Goal: Information Seeking & Learning: Learn about a topic

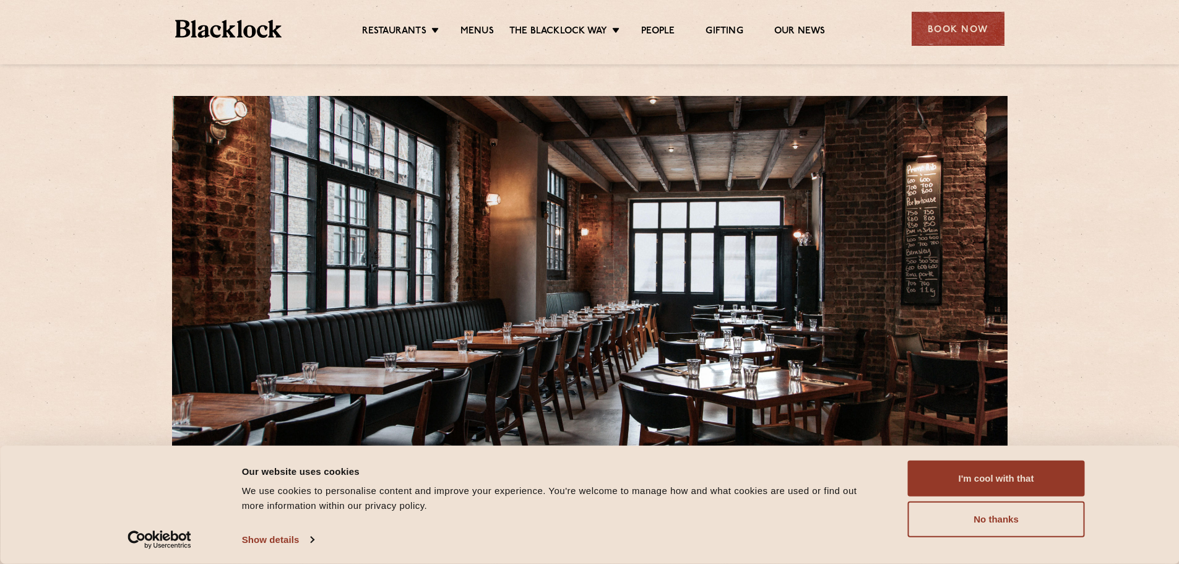
drag, startPoint x: 0, startPoint y: 0, endPoint x: 483, endPoint y: 50, distance: 486.1
click at [481, 28] on link "Menus" at bounding box center [477, 32] width 33 height 14
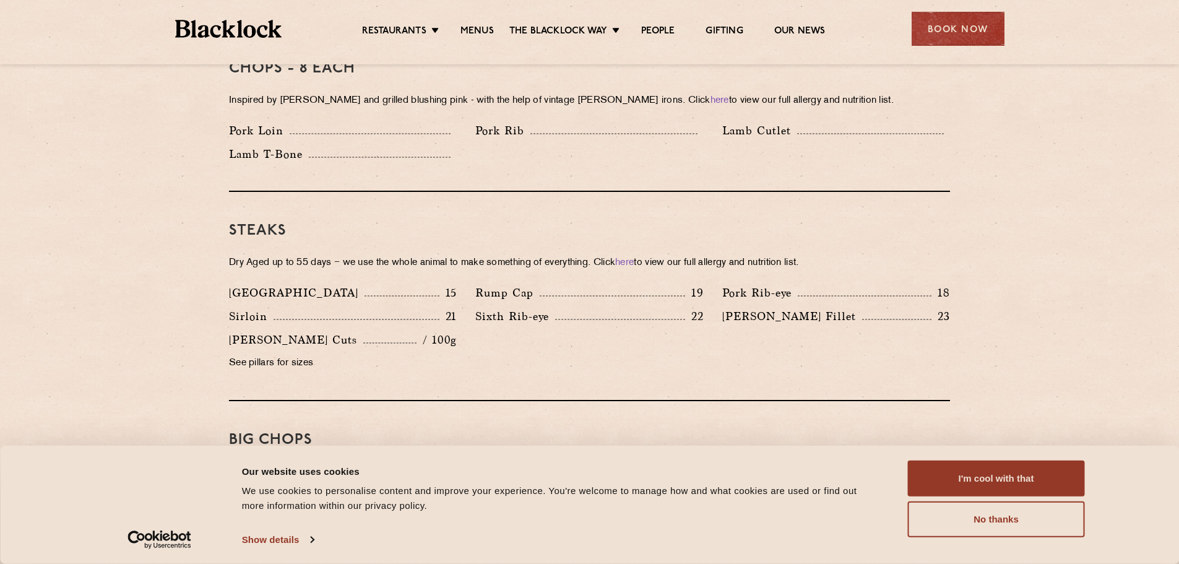
scroll to position [1052, 0]
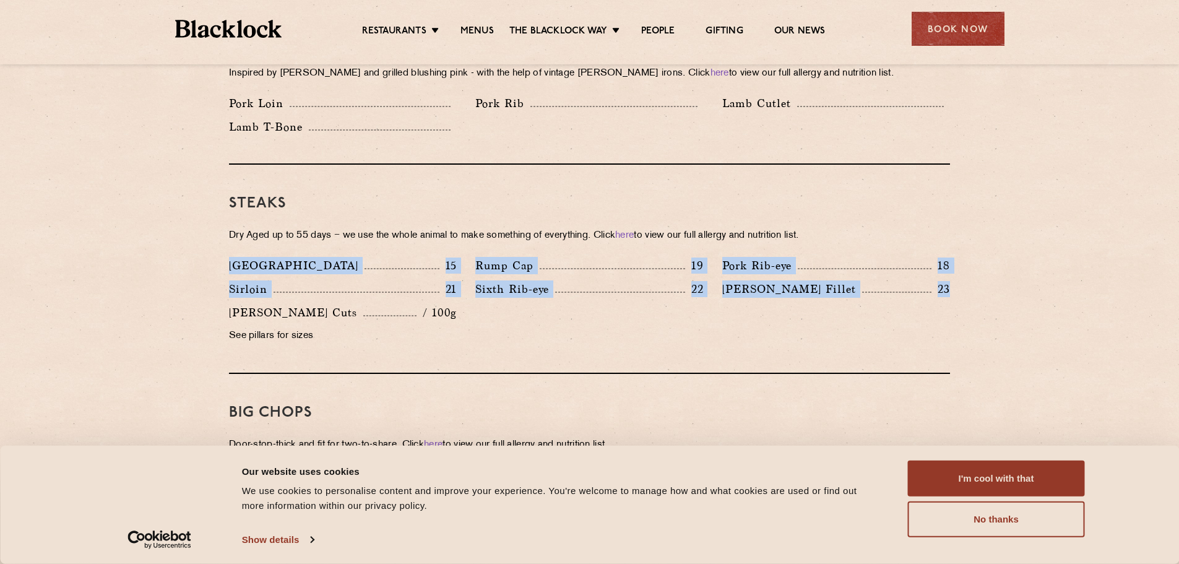
drag, startPoint x: 956, startPoint y: 274, endPoint x: 230, endPoint y: 241, distance: 727.5
click at [230, 257] on div "Denver 15 Rump Cap 19 Pork Rib-eye 18 Sirloin 21 Sixth Rib-eye 22 Blacklock Fil…" at bounding box center [590, 304] width 740 height 94
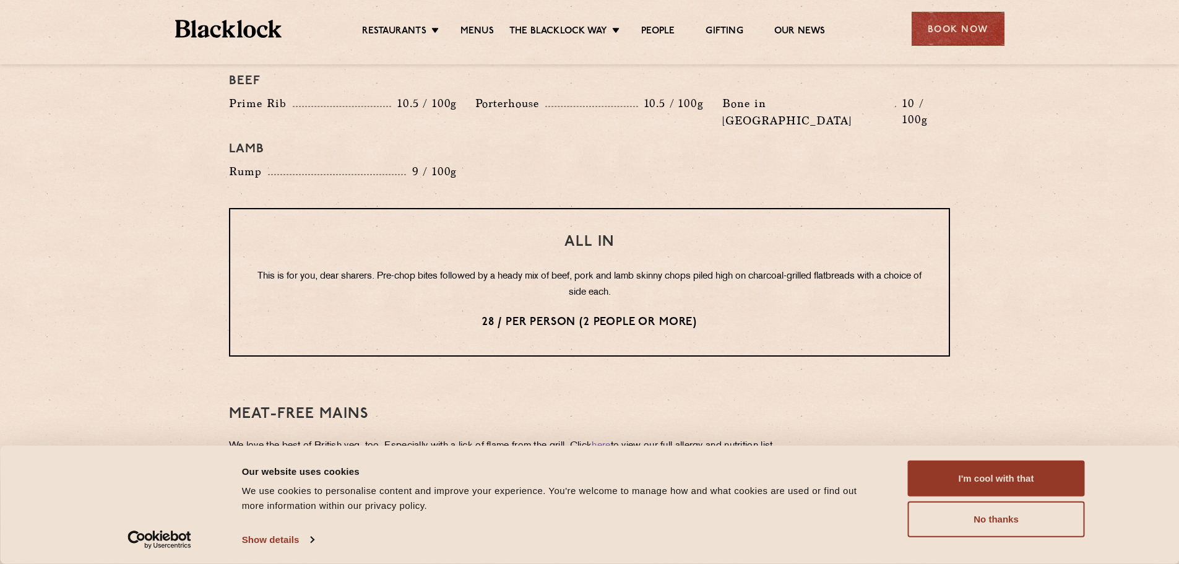
scroll to position [1424, 0]
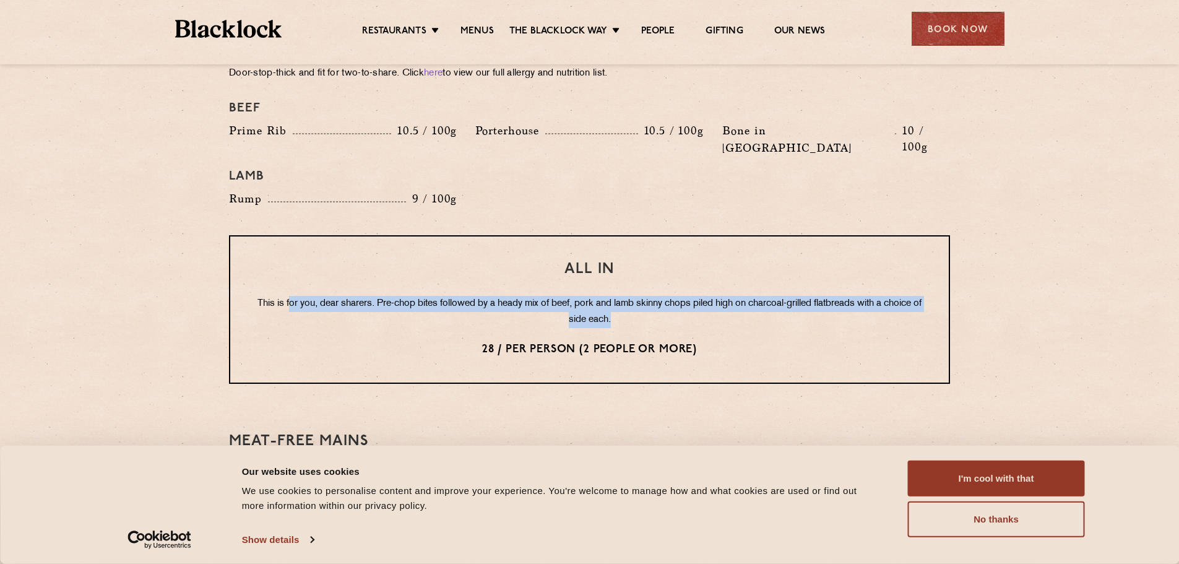
drag, startPoint x: 703, startPoint y: 289, endPoint x: 407, endPoint y: 284, distance: 296.6
click at [310, 260] on div "All In This is for you, dear sharers. Pre-chop bites followed by a heady mix of…" at bounding box center [589, 309] width 721 height 149
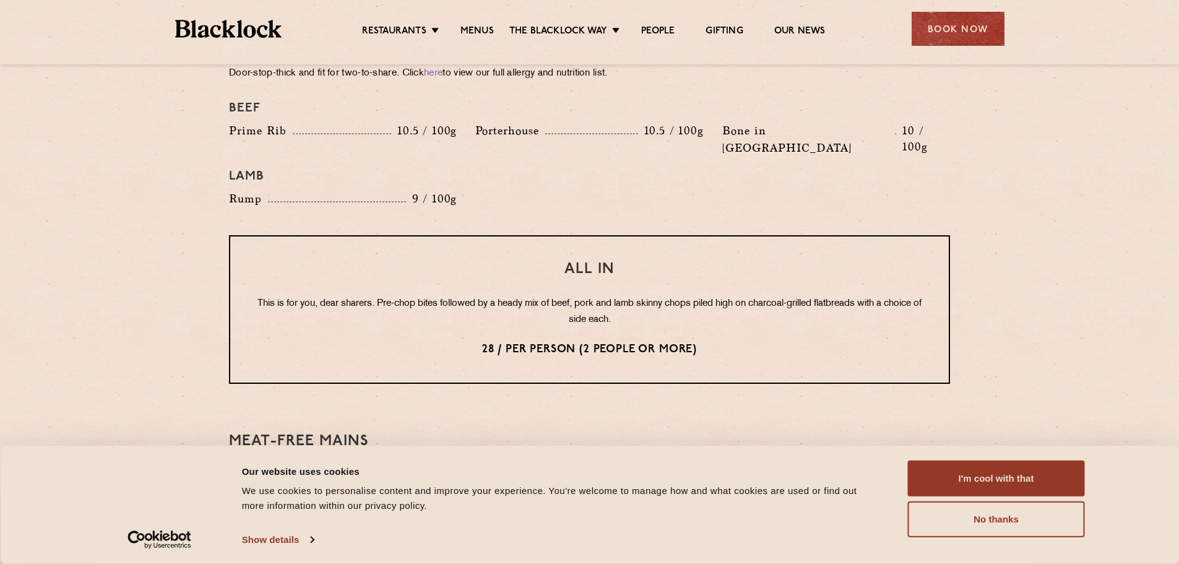
click at [812, 342] on p "28 / per person (2 people or more)" at bounding box center [589, 350] width 669 height 16
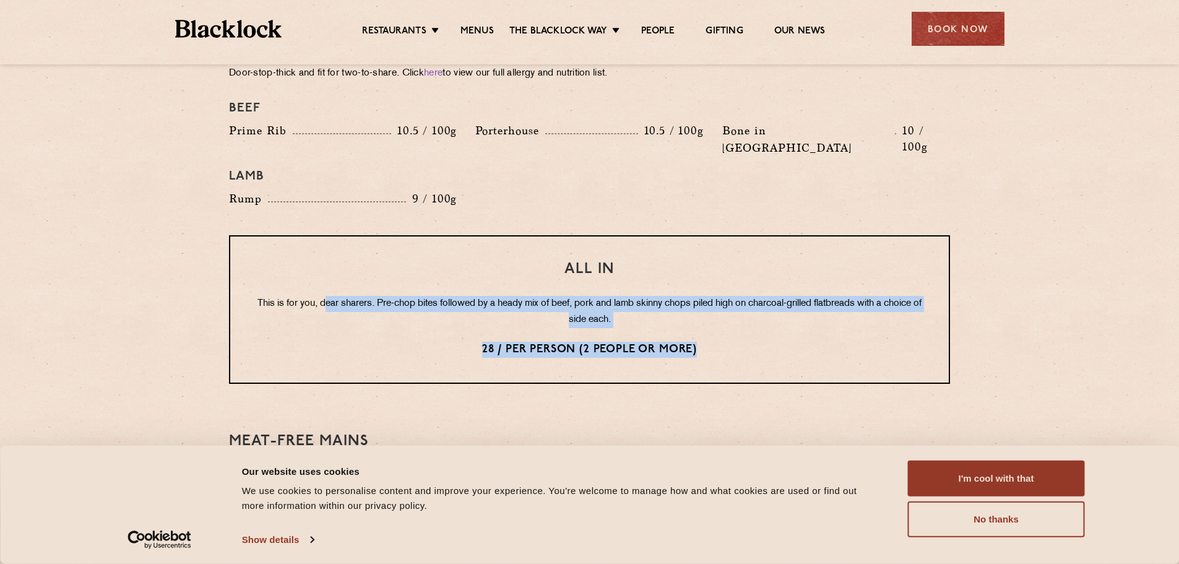
drag, startPoint x: 789, startPoint y: 315, endPoint x: 383, endPoint y: 280, distance: 407.6
click at [340, 253] on div "All In This is for you, dear sharers. Pre-chop bites followed by a heady mix of…" at bounding box center [589, 309] width 721 height 149
click at [810, 342] on p "28 / per person (2 people or more)" at bounding box center [589, 350] width 669 height 16
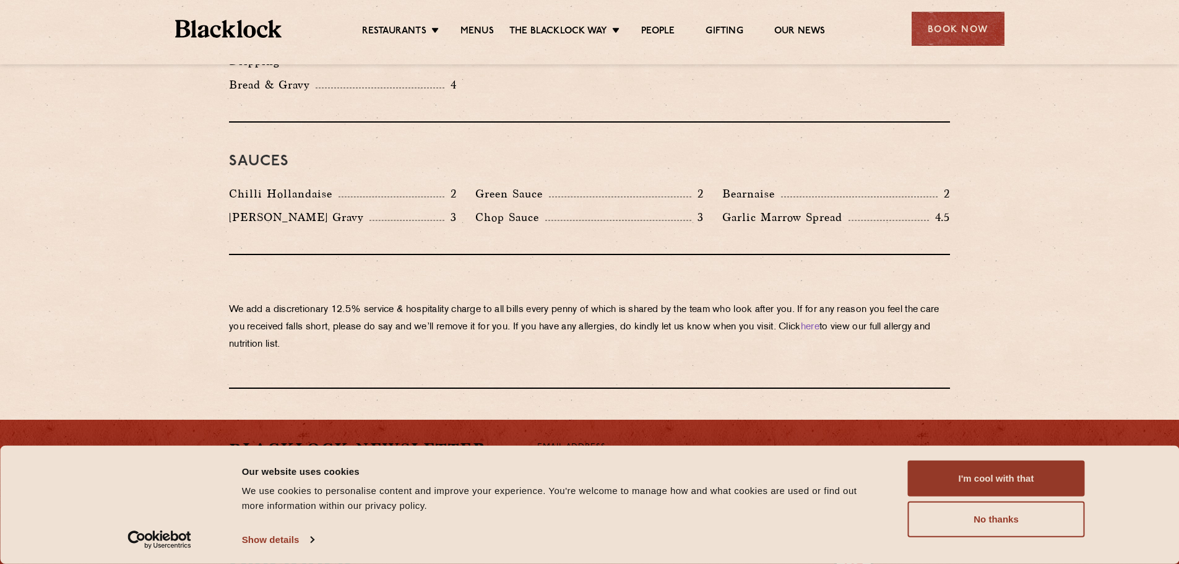
scroll to position [2043, 0]
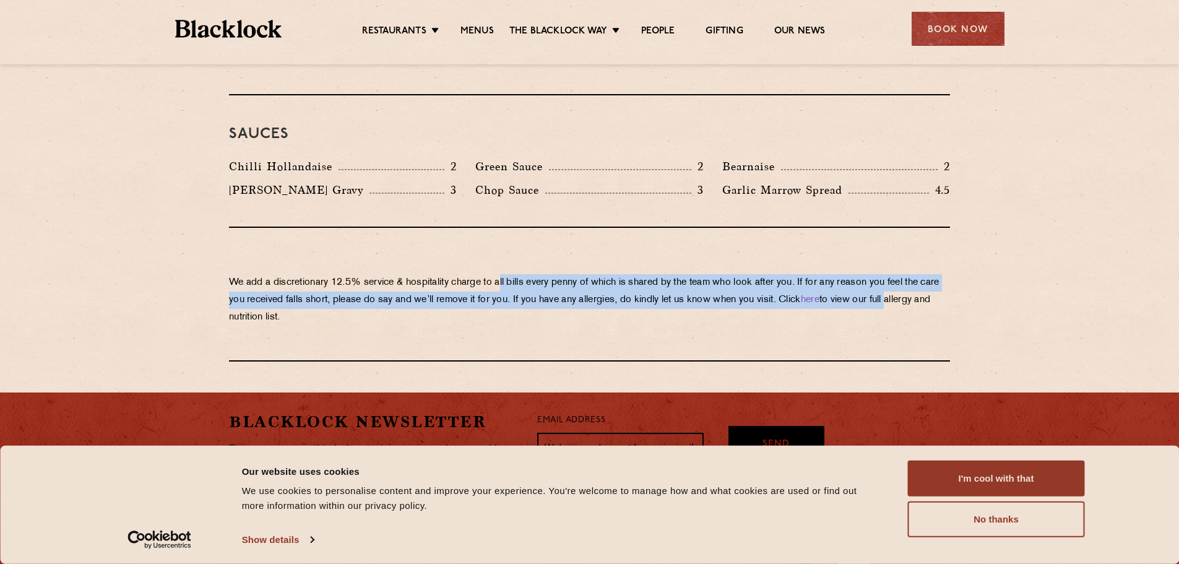
drag, startPoint x: 505, startPoint y: 249, endPoint x: 958, endPoint y: 262, distance: 454.0
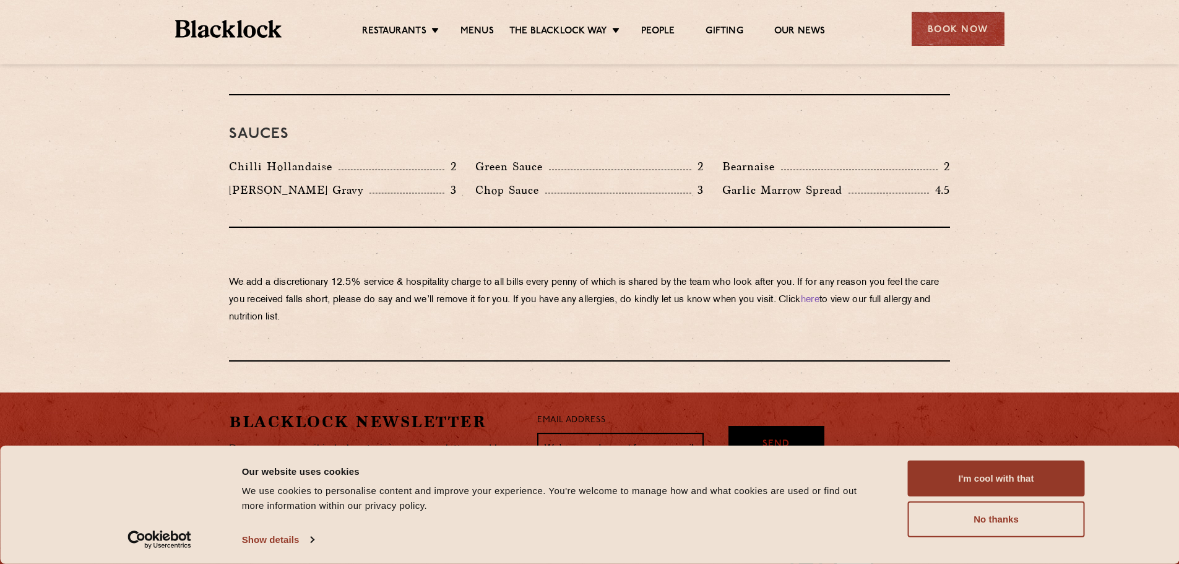
click at [357, 284] on p "We add a discretionary 12.5% service & hospitality charge to all bills every pe…" at bounding box center [589, 300] width 721 height 52
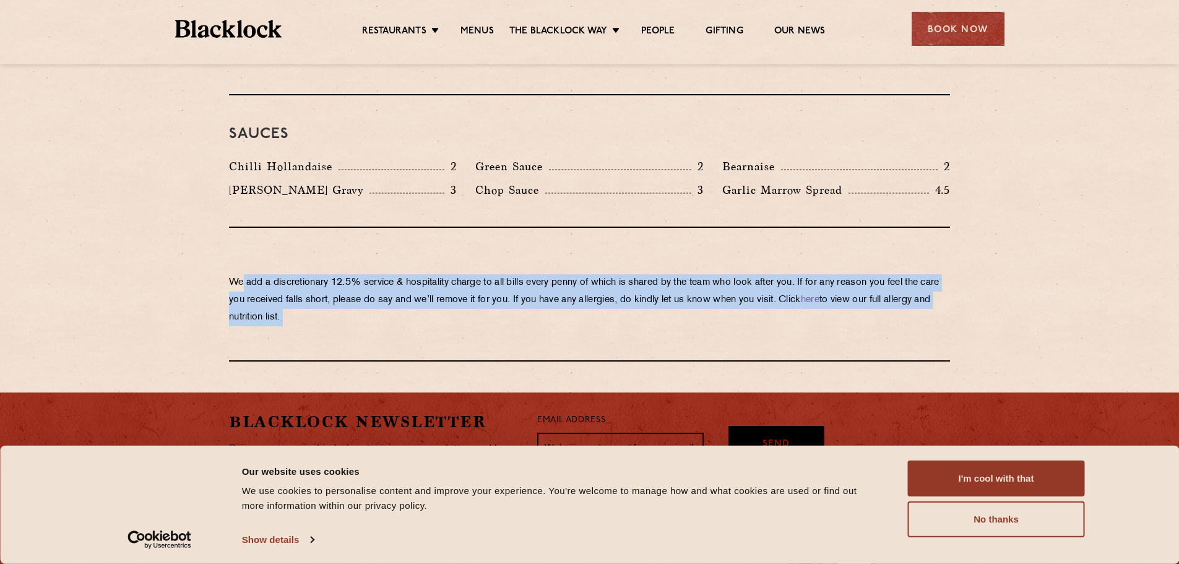
drag, startPoint x: 358, startPoint y: 285, endPoint x: 241, endPoint y: 247, distance: 123.5
click at [241, 274] on p "We add a discretionary 12.5% service & hospitality charge to all bills every pe…" at bounding box center [589, 300] width 721 height 52
click at [543, 284] on p "We add a discretionary 12.5% service & hospitality charge to all bills every pe…" at bounding box center [589, 300] width 721 height 52
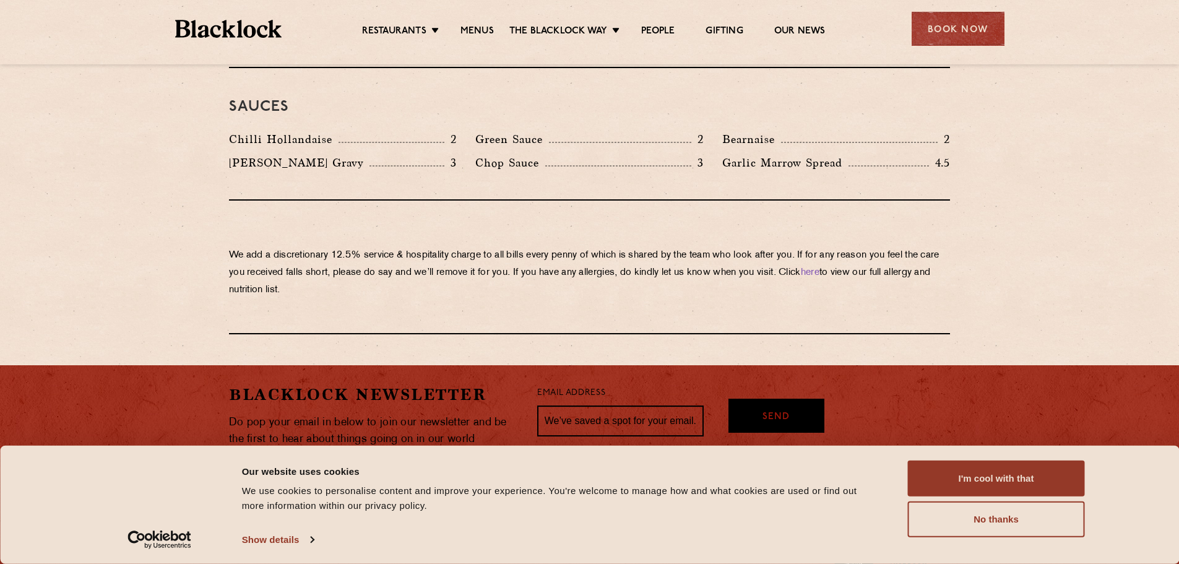
scroll to position [2105, 0]
